Goal: Navigation & Orientation: Understand site structure

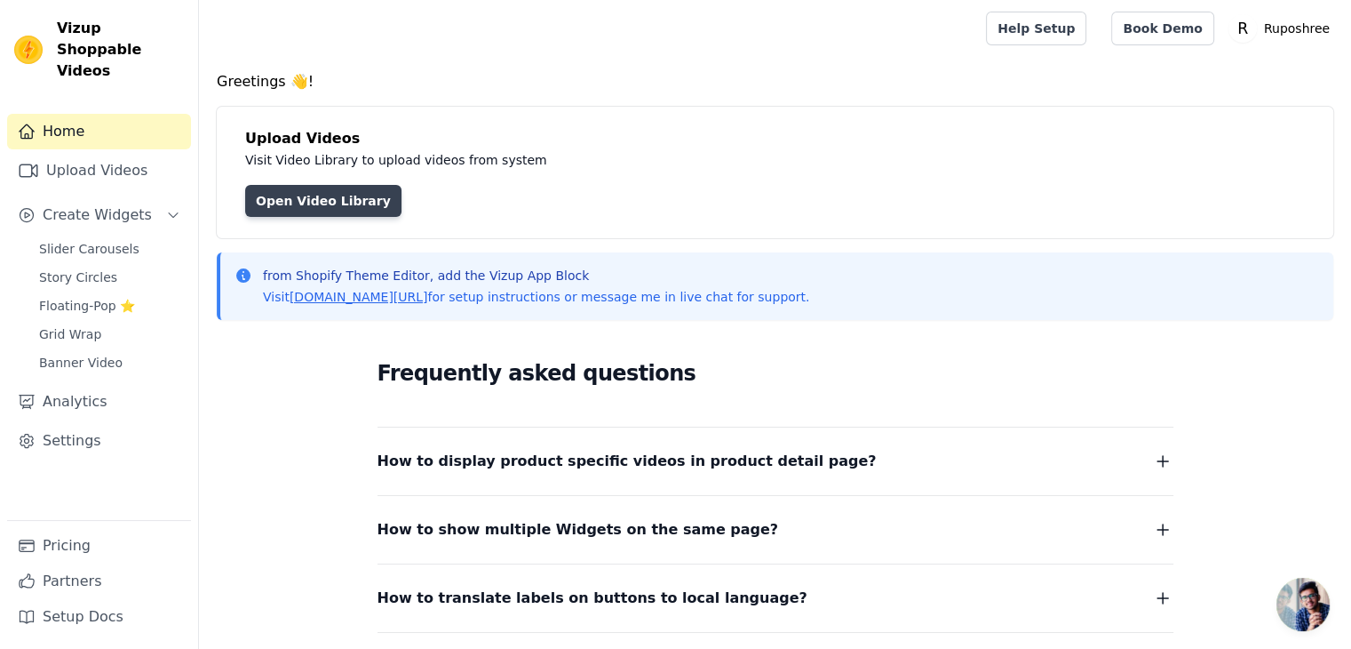
click at [347, 204] on link "Open Video Library" at bounding box center [323, 201] width 156 height 32
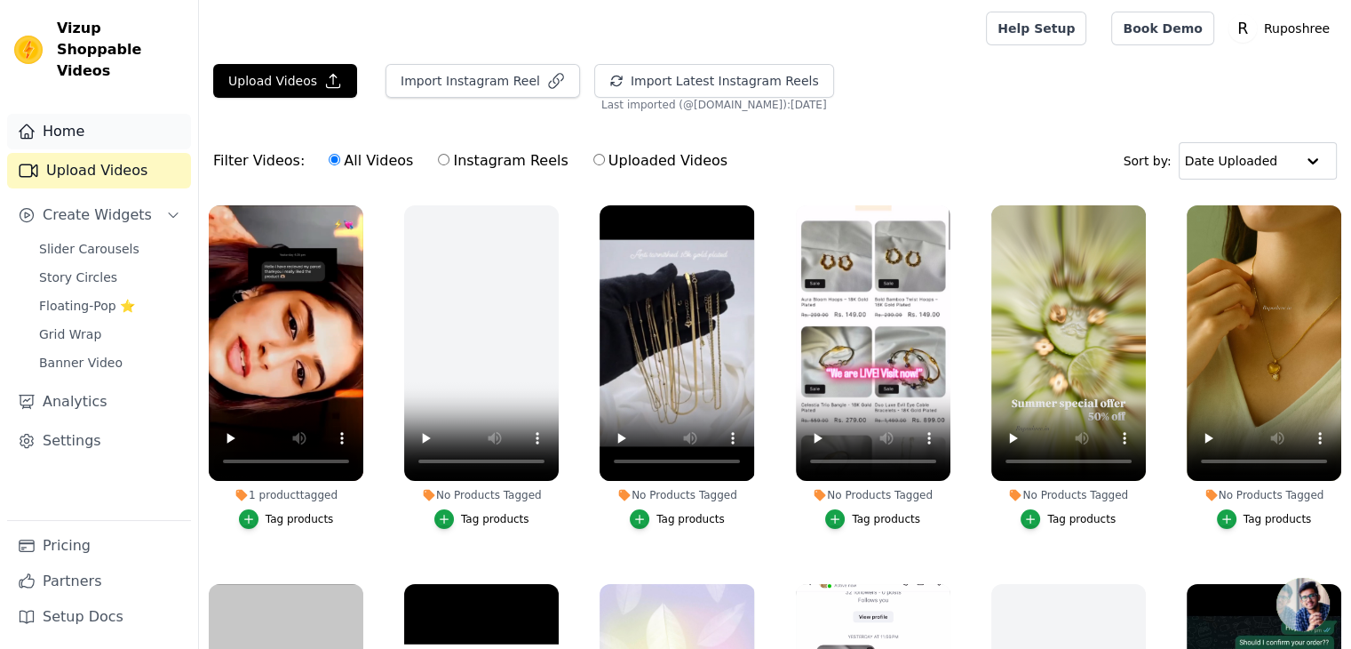
click at [89, 114] on link "Home" at bounding box center [99, 132] width 184 height 36
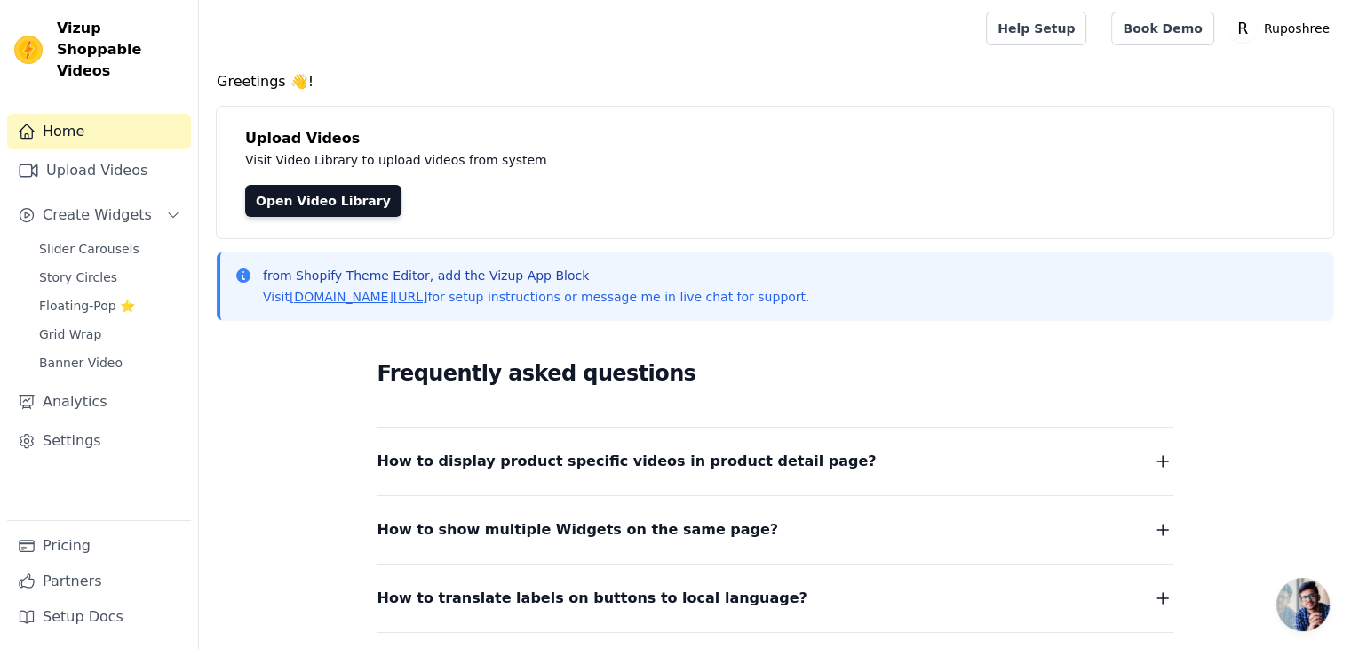
scroll to position [196, 0]
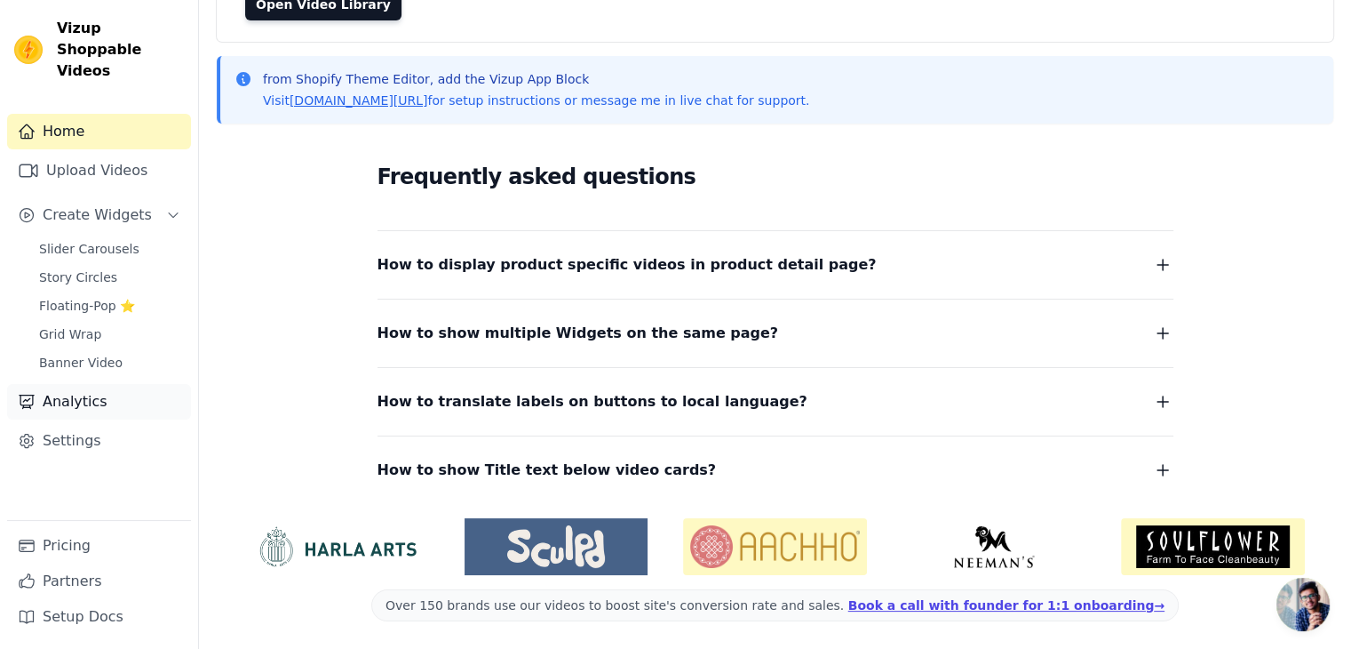
click at [78, 384] on link "Analytics" at bounding box center [99, 402] width 184 height 36
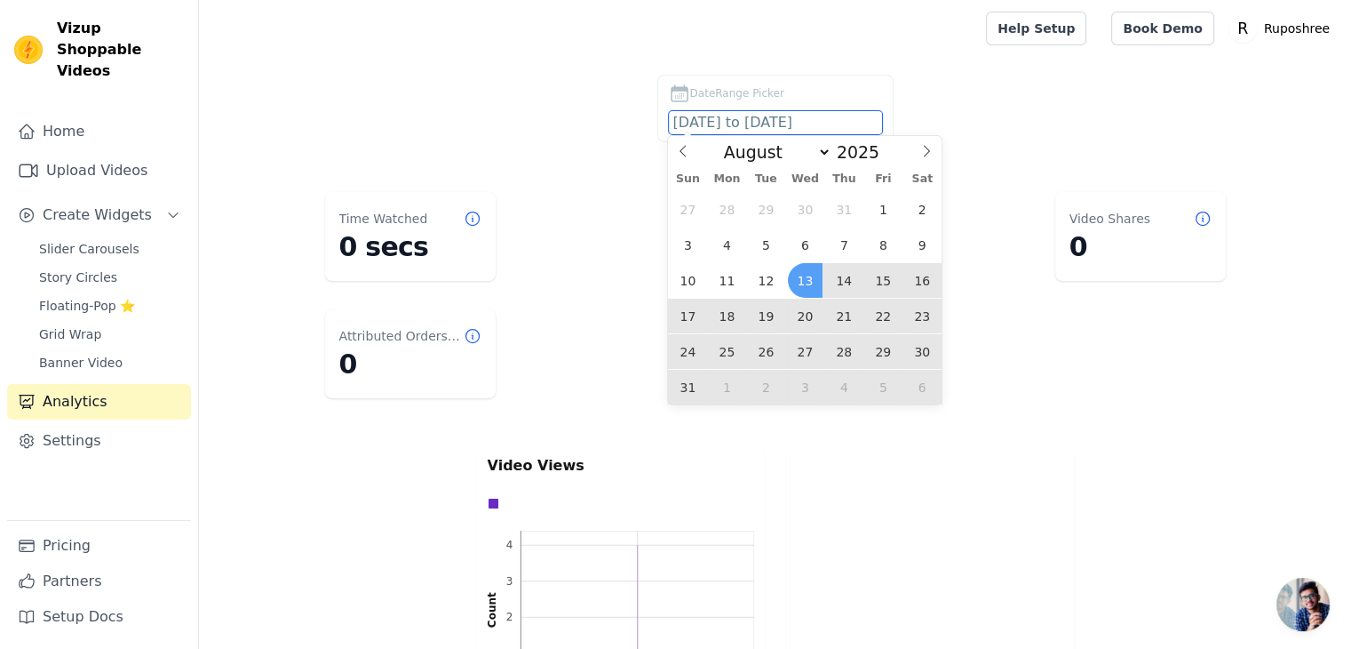
click at [790, 129] on input "2025-08-13 to 2025-09-12" at bounding box center [775, 122] width 213 height 23
click at [918, 151] on span at bounding box center [927, 151] width 30 height 30
select select "8"
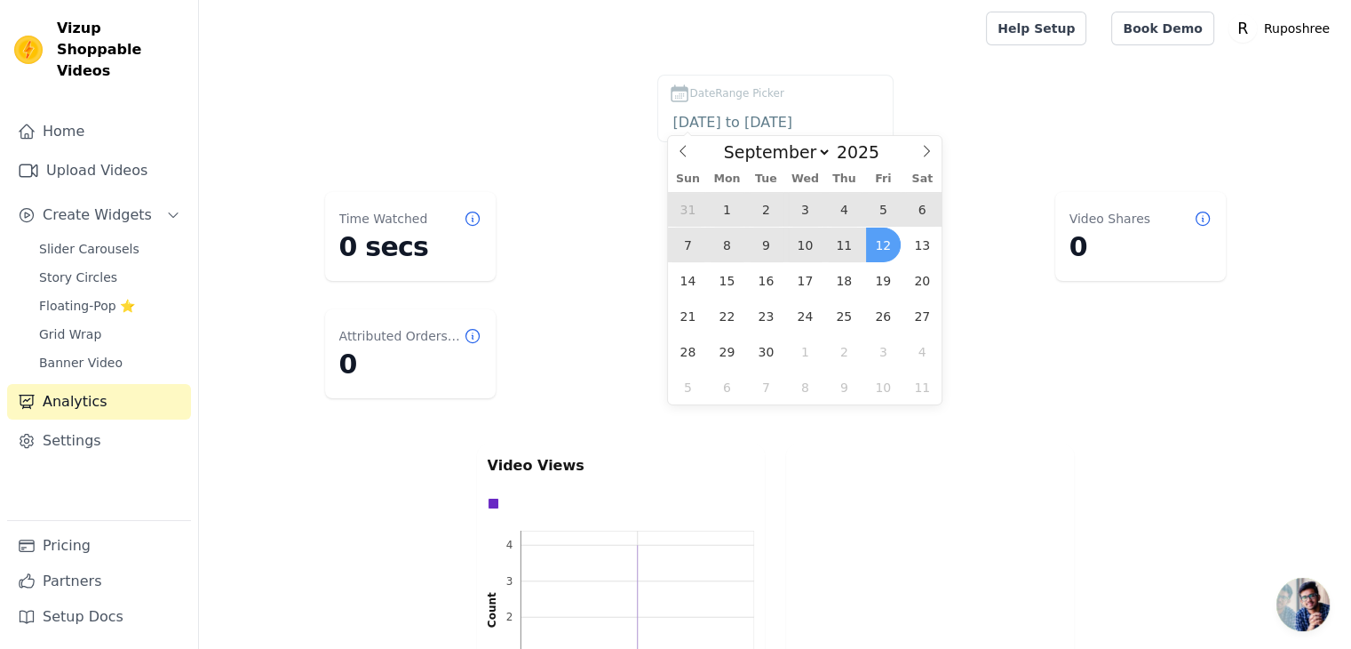
click at [884, 247] on span "12" at bounding box center [883, 244] width 35 height 35
type input "2025-09-12"
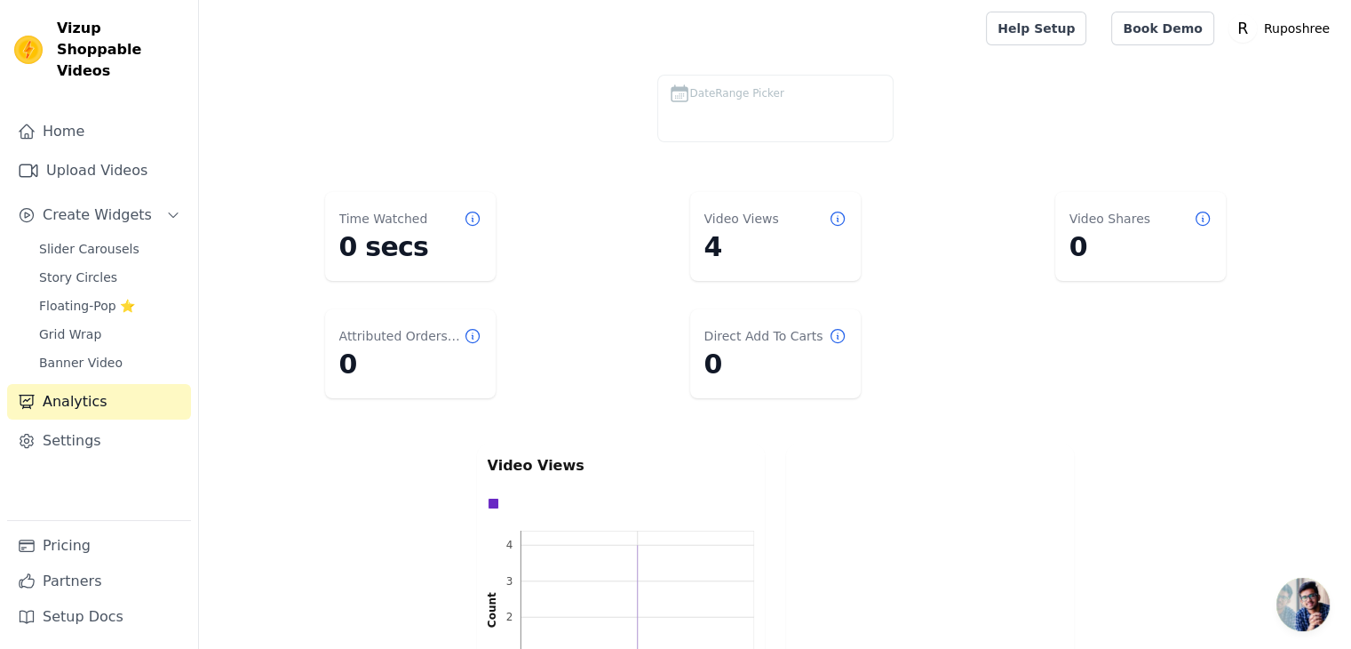
click at [1017, 113] on div "DateRange Picker" at bounding box center [775, 112] width 1081 height 75
click at [789, 107] on label "DateRange Picker" at bounding box center [776, 109] width 236 height 68
click at [708, 90] on span "DateRange Picker" at bounding box center [737, 93] width 94 height 16
click at [682, 92] on icon at bounding box center [679, 93] width 21 height 21
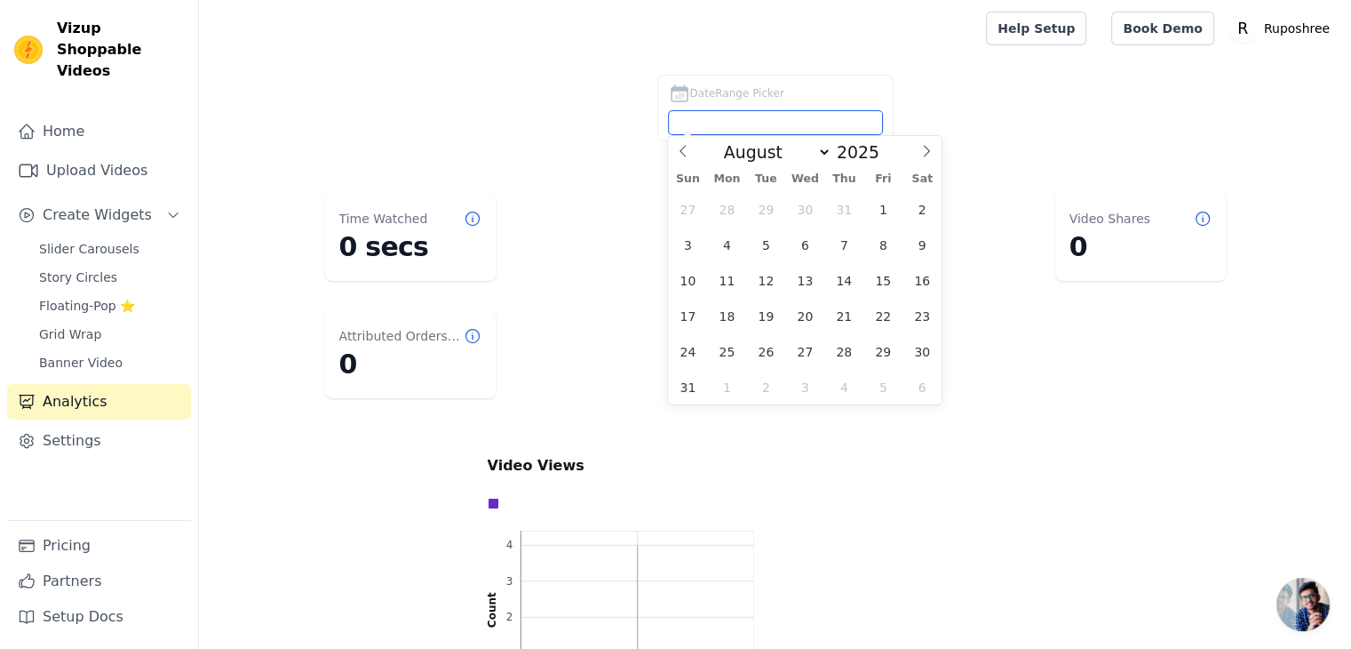
click at [737, 123] on input "DateRange Picker" at bounding box center [775, 122] width 213 height 23
click at [921, 155] on icon at bounding box center [927, 151] width 12 height 12
select select "8"
click at [803, 246] on span "10" at bounding box center [805, 244] width 35 height 35
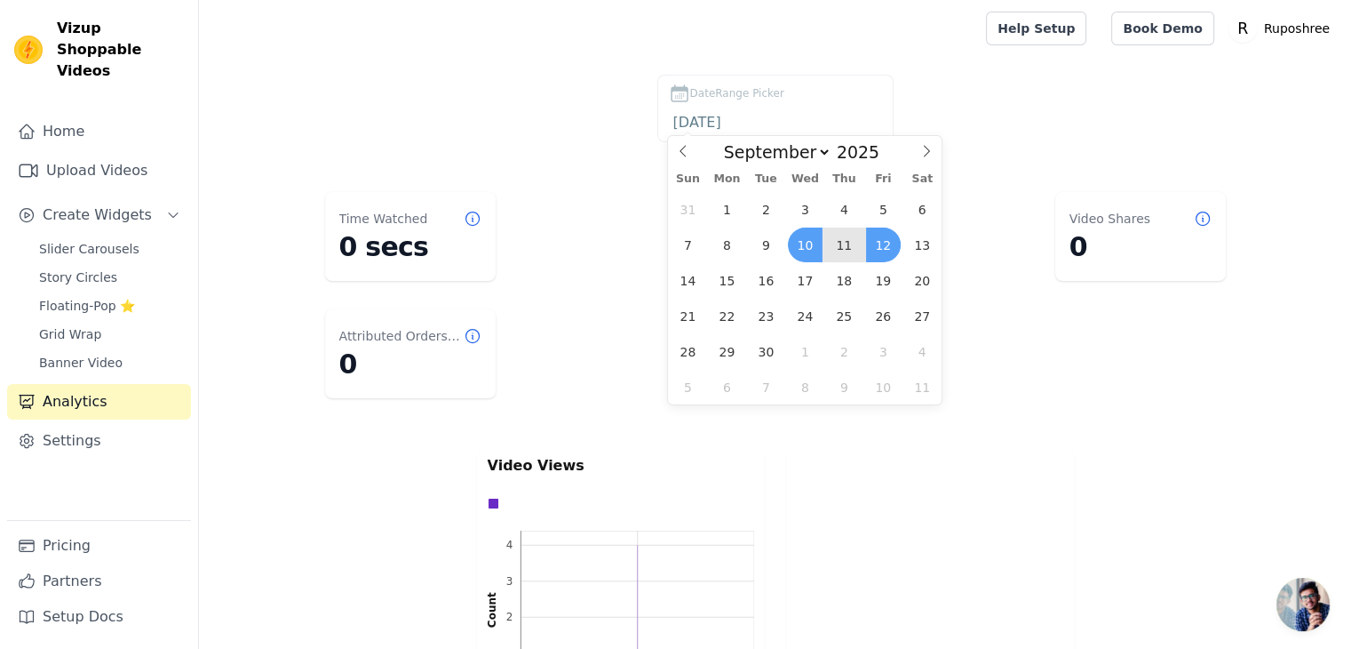
click at [889, 243] on span "12" at bounding box center [883, 244] width 35 height 35
type input "2025-09-10 to 2025-09-12"
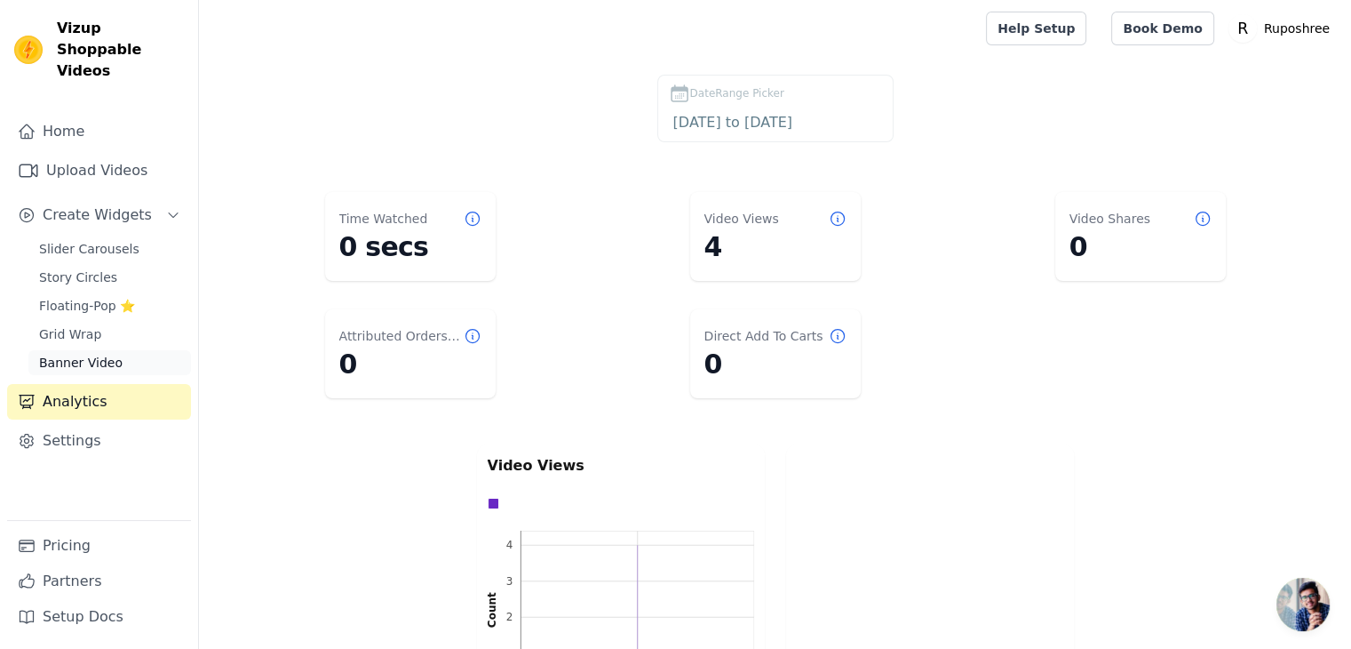
click at [75, 354] on span "Banner Video" at bounding box center [81, 363] width 84 height 18
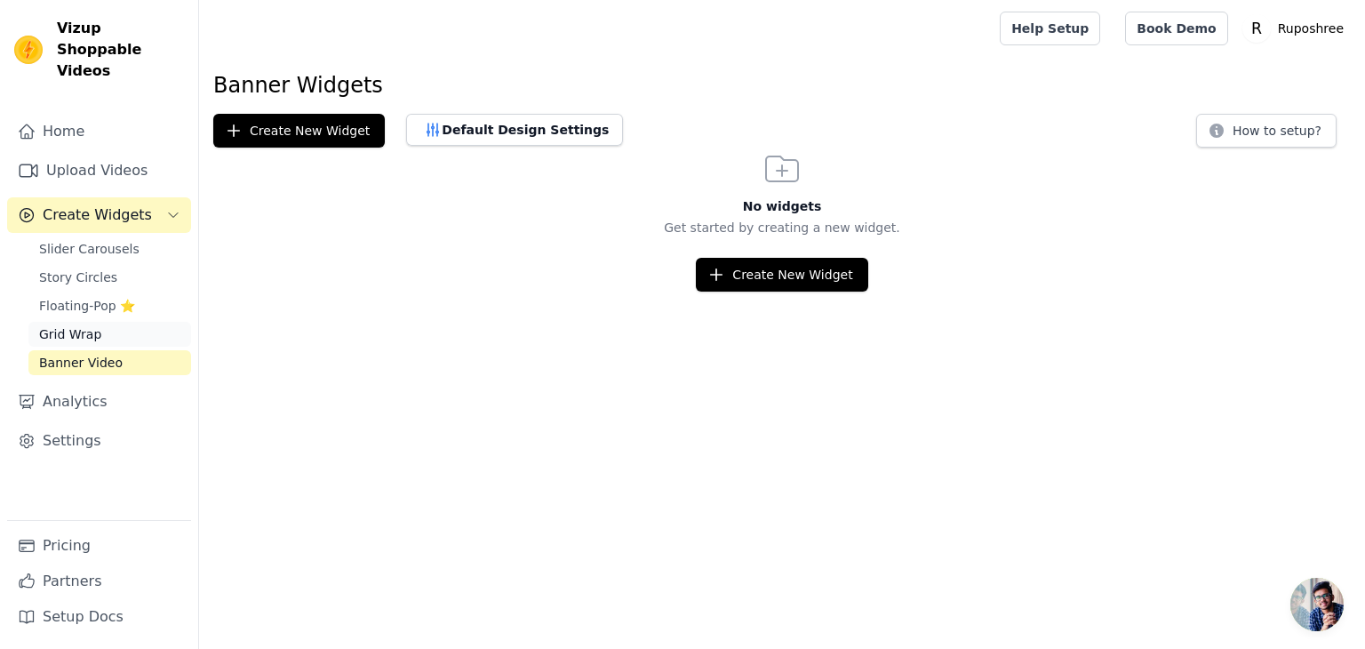
click at [89, 325] on span "Grid Wrap" at bounding box center [70, 334] width 62 height 18
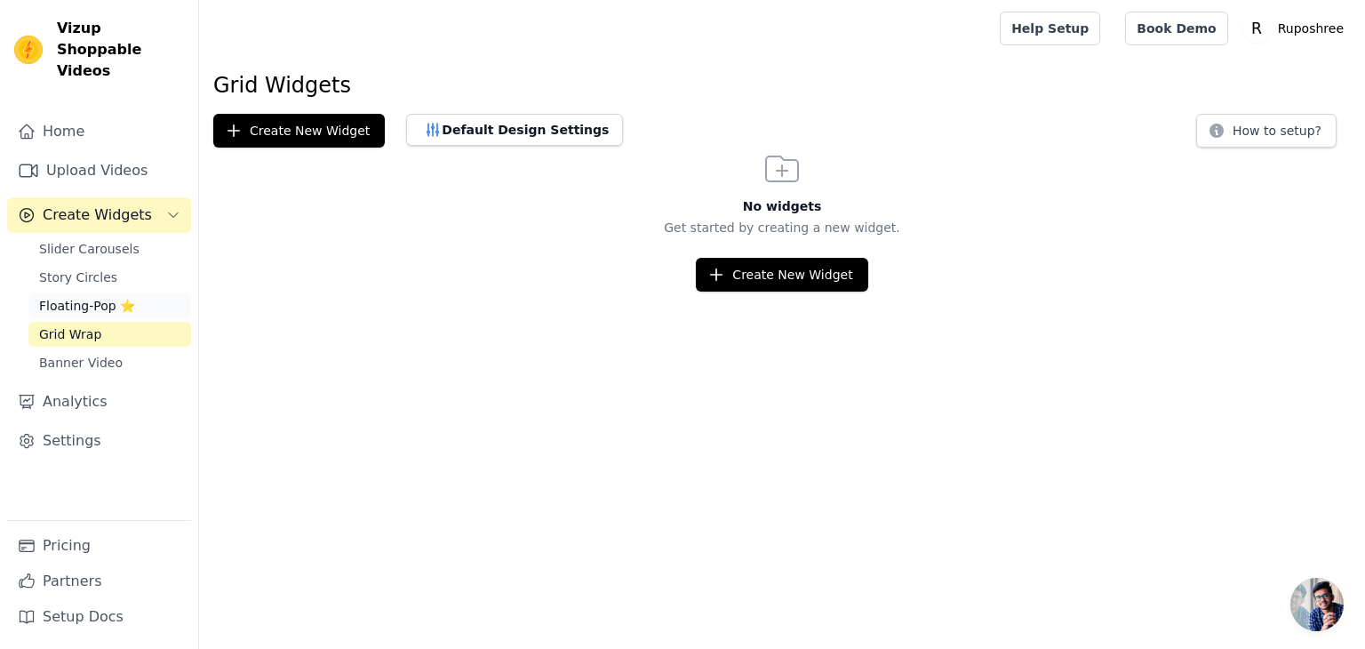
click at [78, 294] on link "Floating-Pop ⭐" at bounding box center [109, 305] width 163 height 25
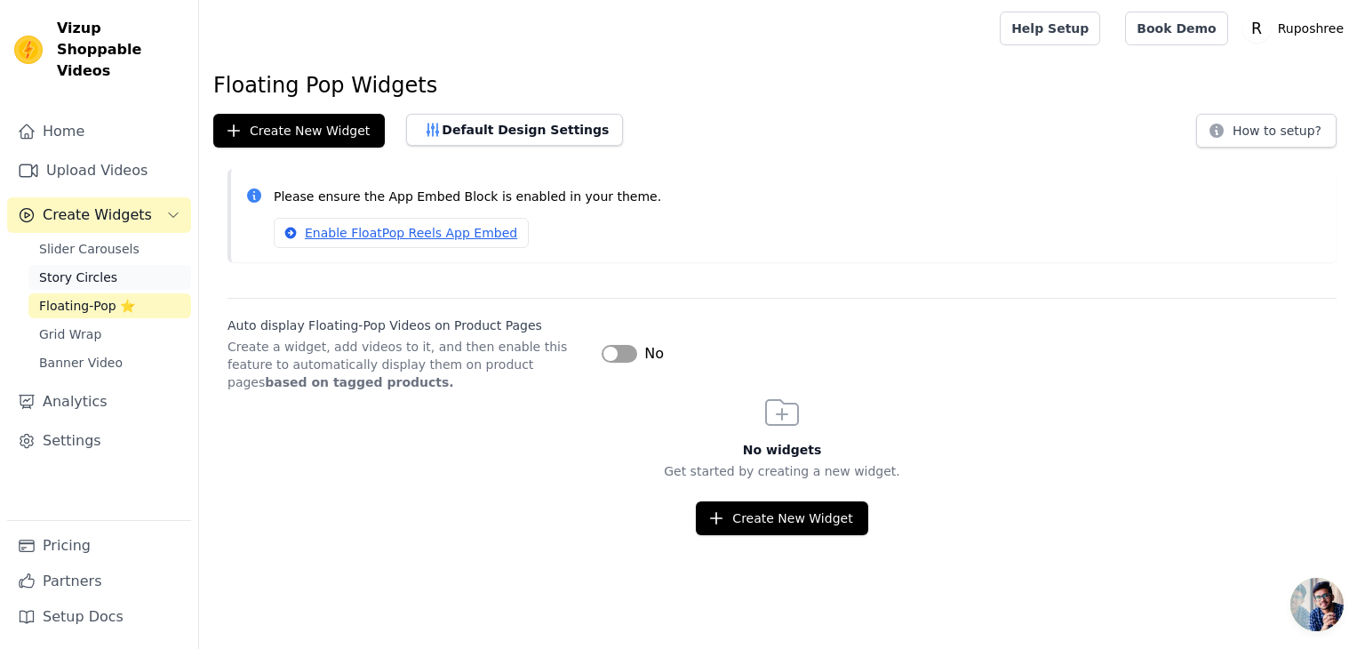
click at [86, 268] on span "Story Circles" at bounding box center [78, 277] width 78 height 18
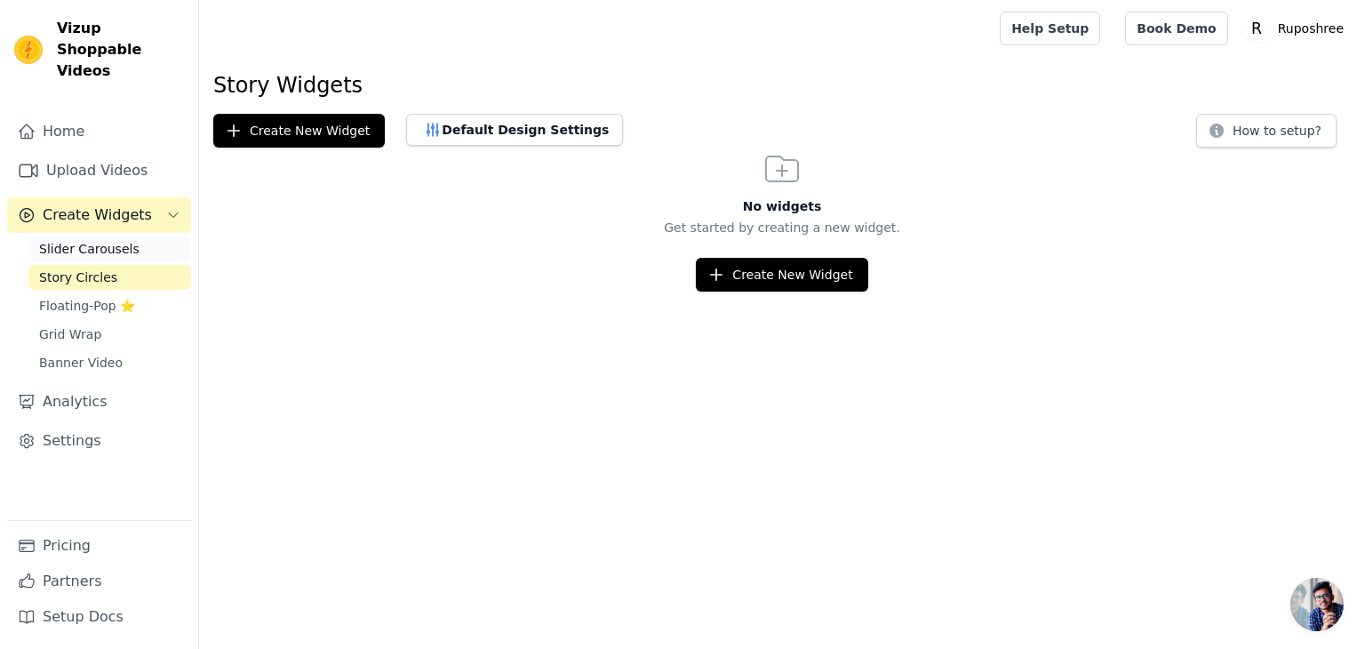
click at [102, 240] on span "Slider Carousels" at bounding box center [89, 249] width 100 height 18
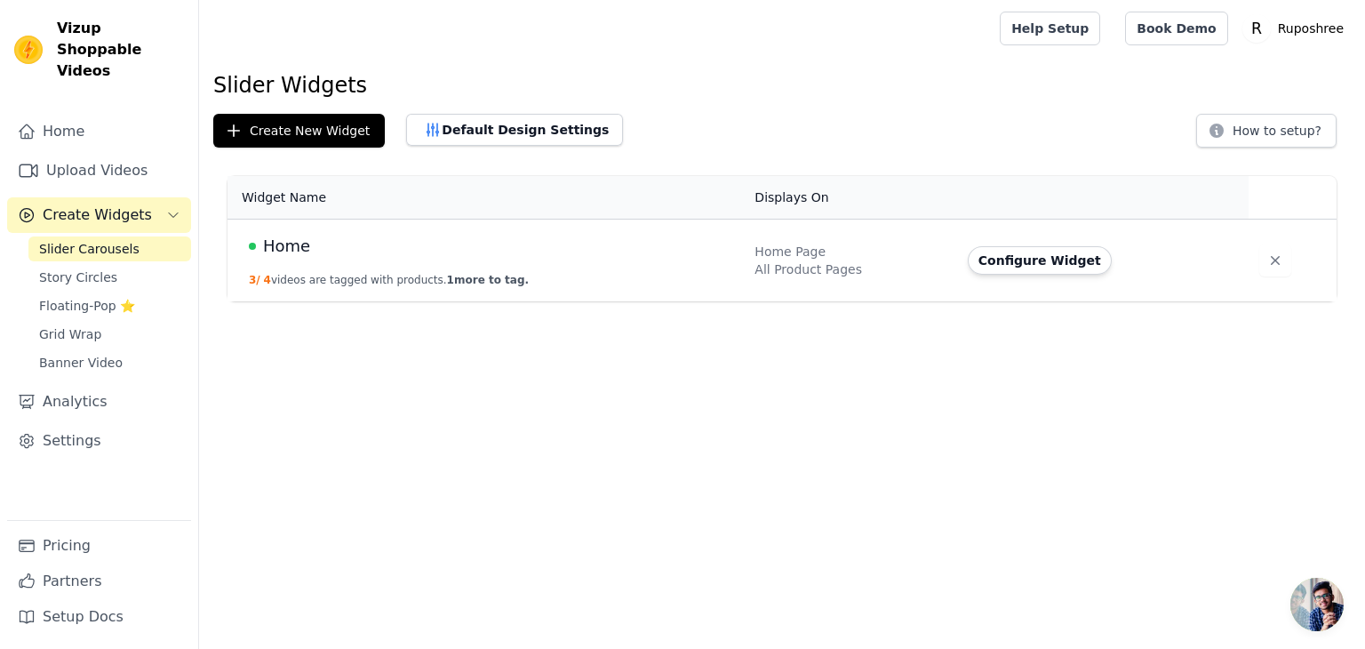
click at [848, 249] on div "Home Page" at bounding box center [849, 252] width 191 height 18
click at [809, 262] on div "All Product Pages" at bounding box center [849, 269] width 191 height 18
click at [275, 243] on span "Home" at bounding box center [286, 246] width 47 height 25
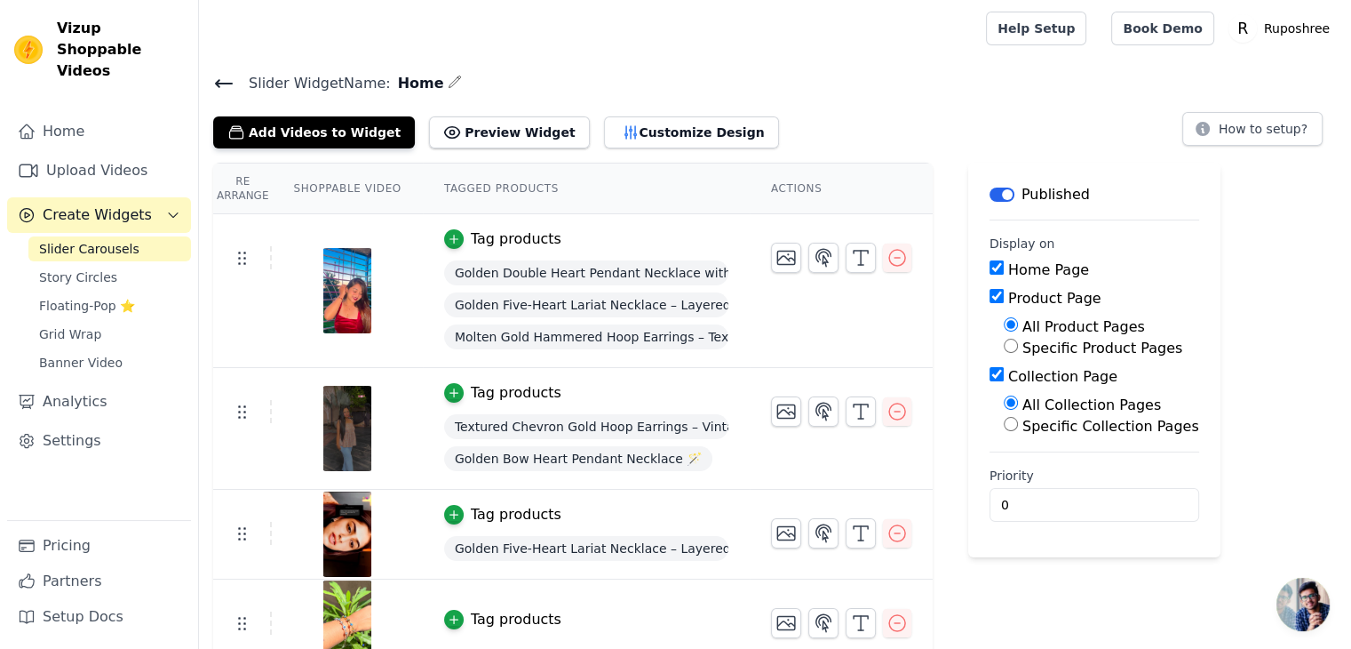
scroll to position [17, 0]
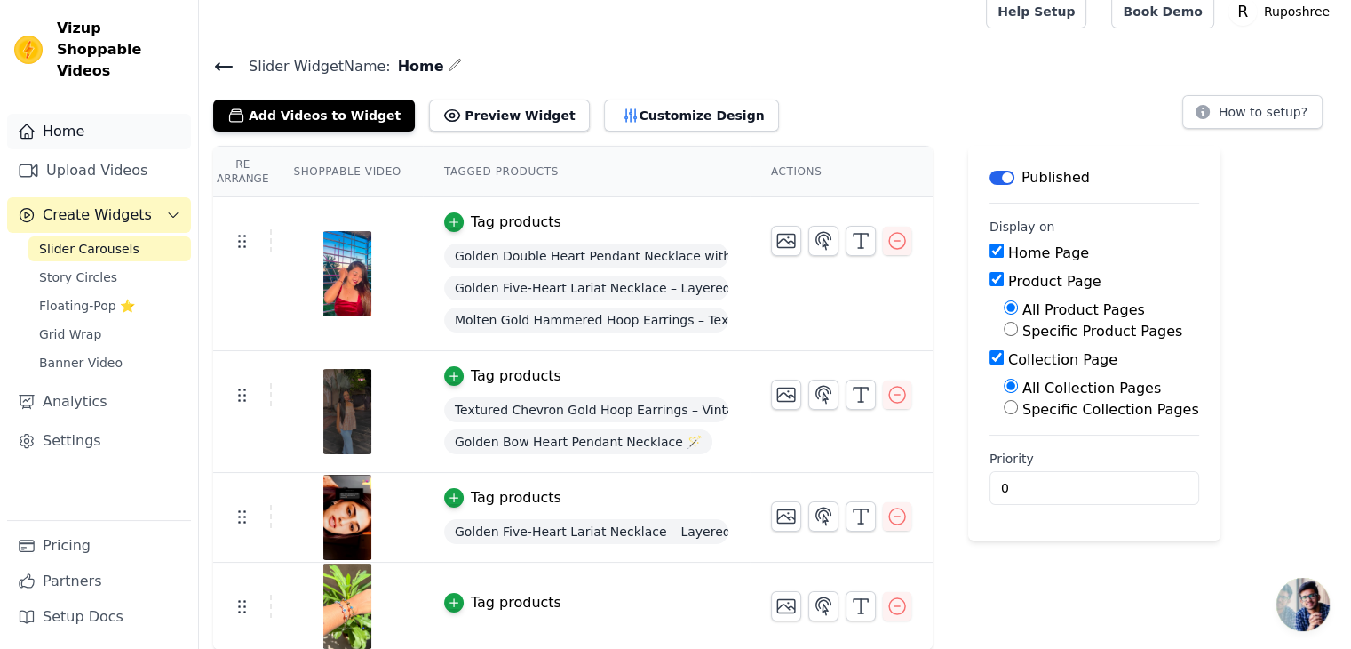
click at [87, 122] on link "Home" at bounding box center [99, 132] width 184 height 36
